Goal: Task Accomplishment & Management: Use online tool/utility

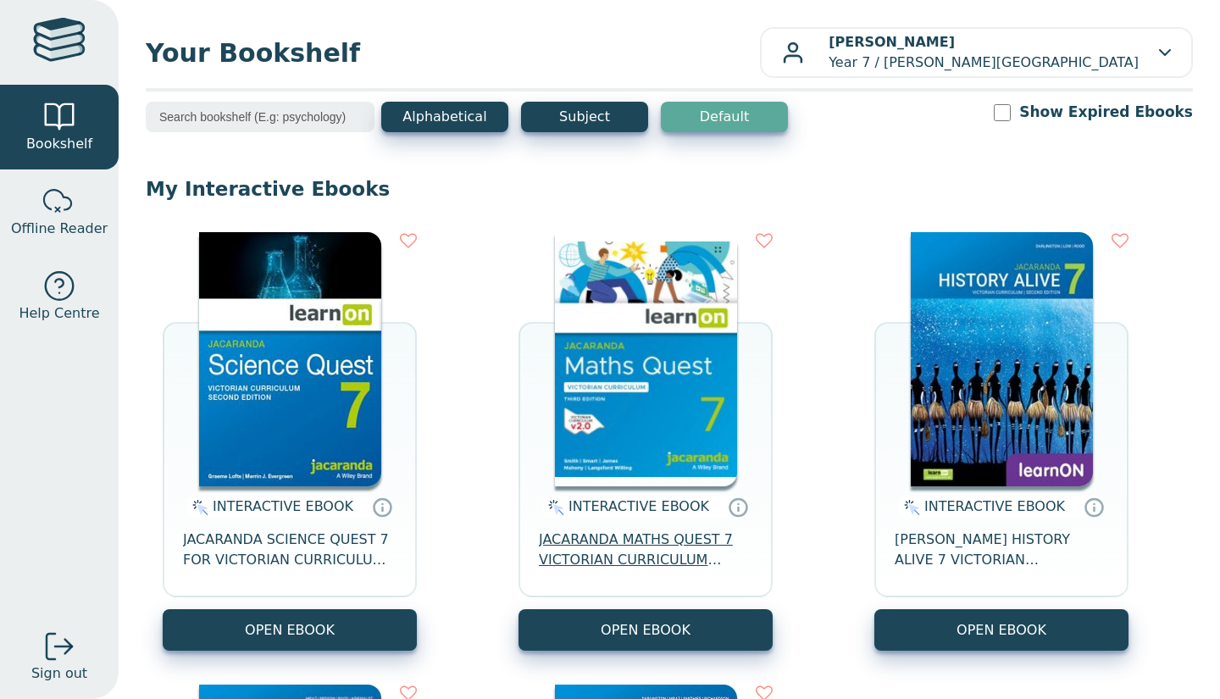
click at [595, 544] on span "JACARANDA MATHS QUEST 7 VICTORIAN CURRICULUM LEARNON EBOOK 3E" at bounding box center [645, 549] width 213 height 41
click at [587, 547] on span "JACARANDA MATHS QUEST 7 VICTORIAN CURRICULUM LEARNON EBOOK 3E" at bounding box center [645, 549] width 213 height 41
click at [620, 552] on span "JACARANDA MATHS QUEST 7 VICTORIAN CURRICULUM LEARNON EBOOK 3E" at bounding box center [645, 549] width 213 height 41
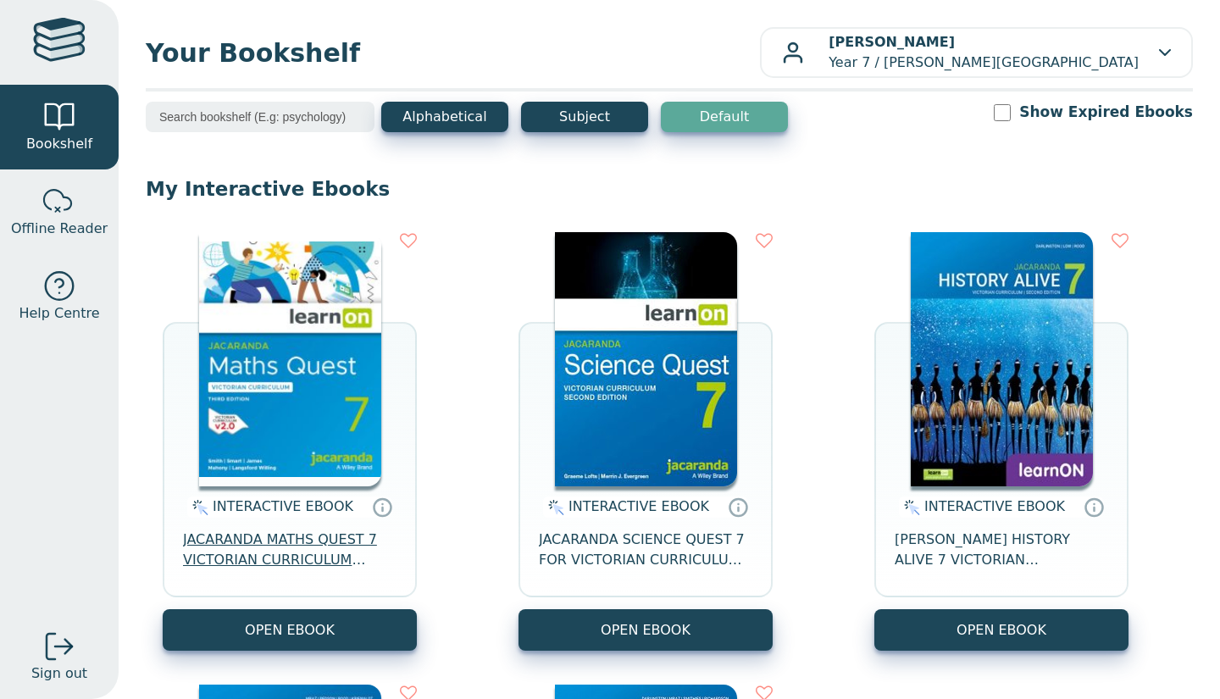
click at [230, 531] on span "JACARANDA MATHS QUEST 7 VICTORIAN CURRICULUM LEARNON EBOOK 3E" at bounding box center [289, 549] width 213 height 41
click at [207, 547] on span "JACARANDA MATHS QUEST 7 VICTORIAN CURRICULUM LEARNON EBOOK 3E" at bounding box center [289, 549] width 213 height 41
click at [317, 544] on span "JACARANDA MATHS QUEST 7 VICTORIAN CURRICULUM LEARNON EBOOK 3E" at bounding box center [289, 549] width 213 height 41
click at [312, 564] on span "JACARANDA MATHS QUEST 7 VICTORIAN CURRICULUM LEARNON EBOOK 3E" at bounding box center [289, 549] width 213 height 41
click at [346, 544] on span "JACARANDA MATHS QUEST 7 VICTORIAN CURRICULUM LEARNON EBOOK 3E" at bounding box center [289, 549] width 213 height 41
